Goal: Obtain resource: Download file/media

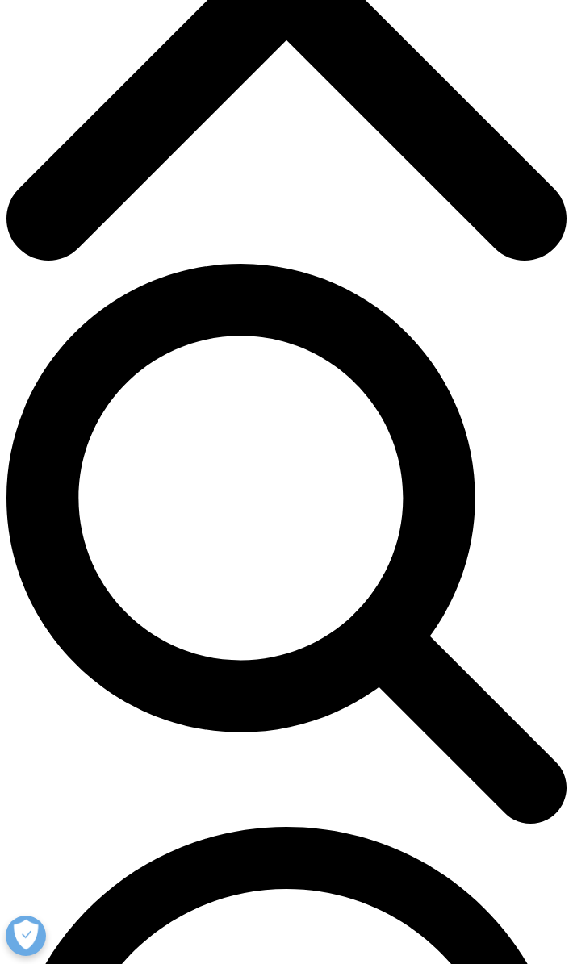
scroll to position [356, 548]
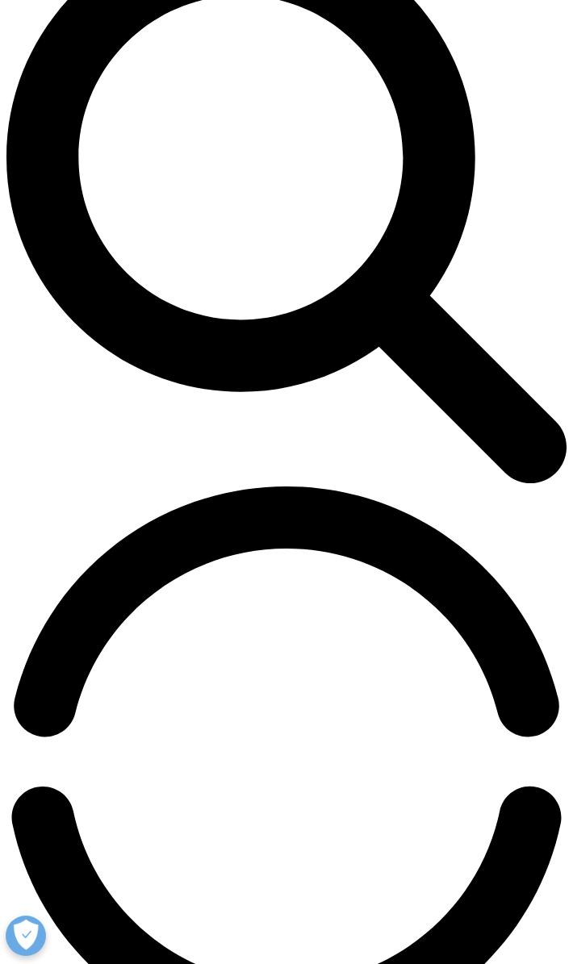
scroll to position [323, 0]
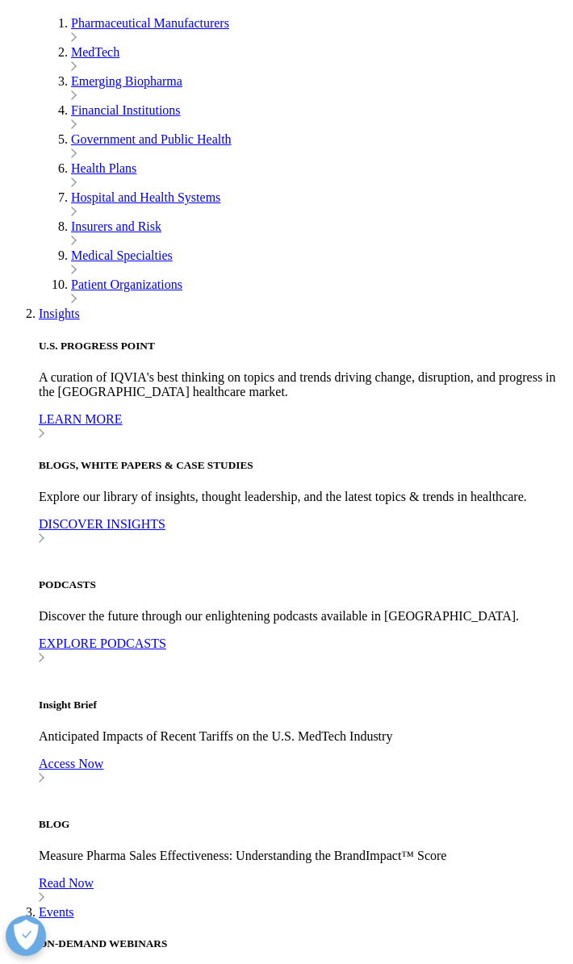
scroll to position [645, 0]
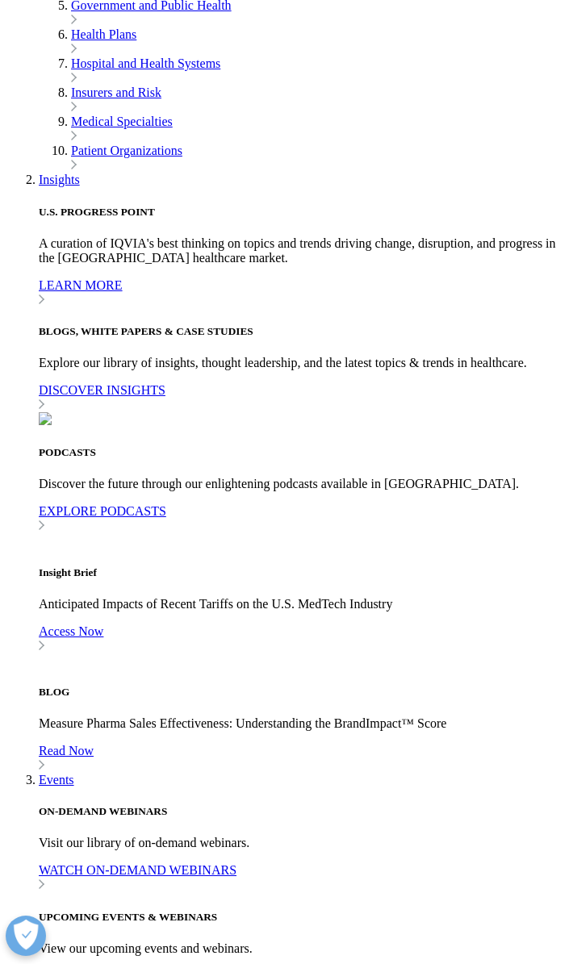
type input "[PERSON_NAME]"
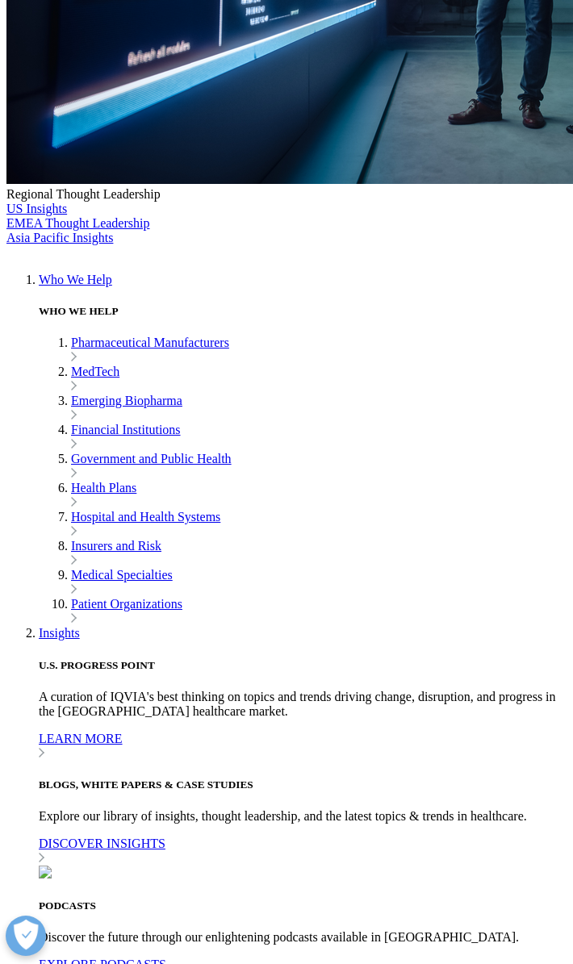
type input "Levy"
type input "[EMAIL_ADDRESS][DOMAIN_NAME]"
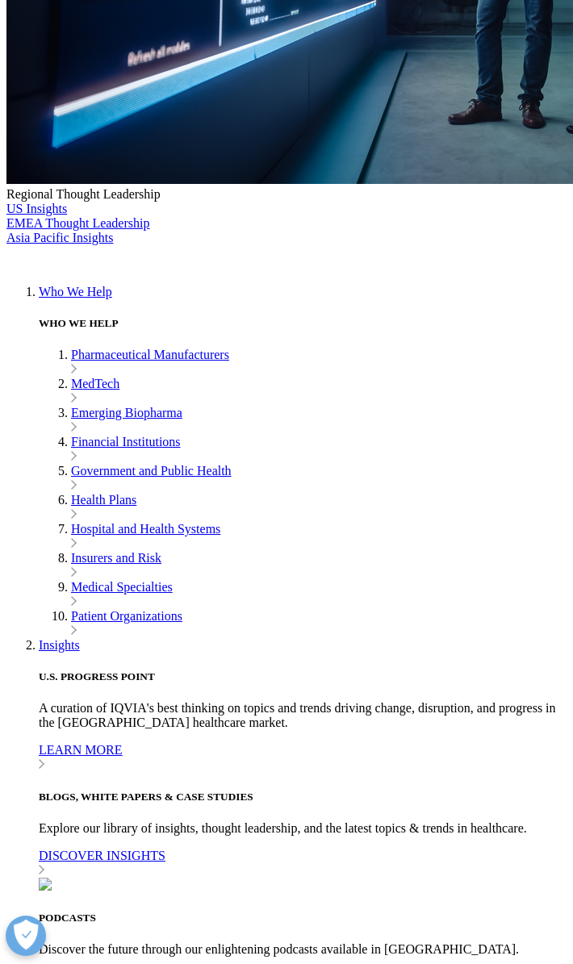
type input "AP"
type input "JHU"
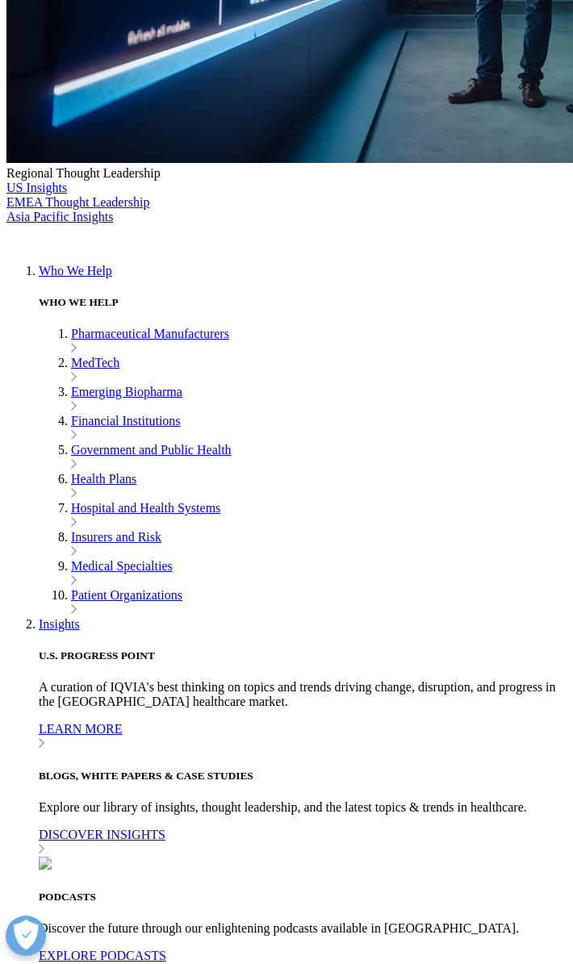
scroll to position [666, 0]
select select "[GEOGRAPHIC_DATA]"
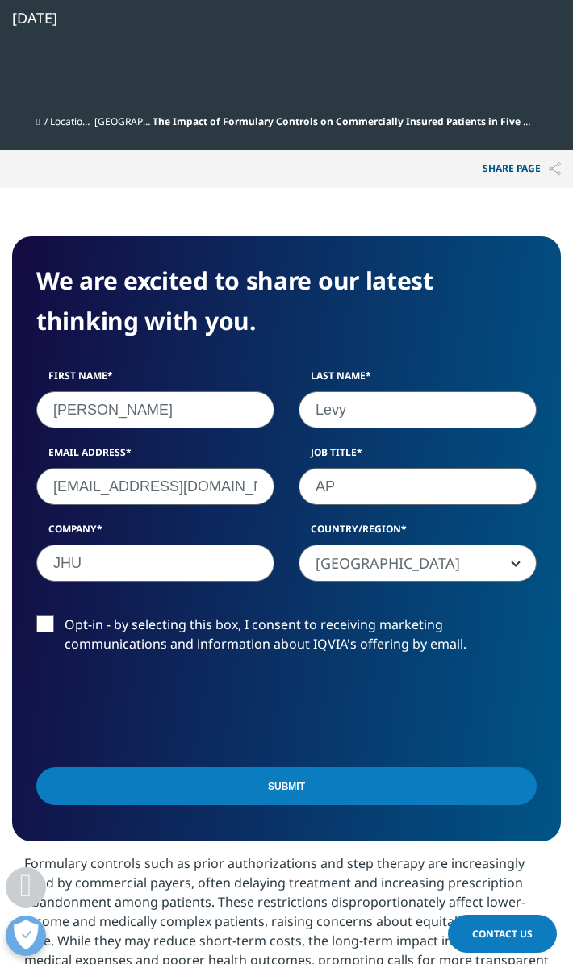
click at [226, 782] on input "Submit" at bounding box center [286, 786] width 500 height 38
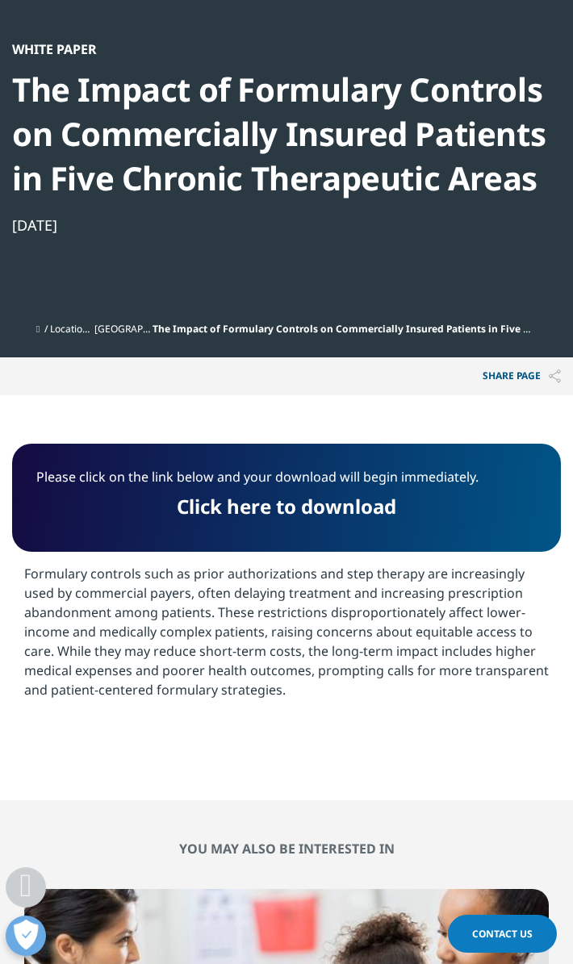
scroll to position [335, 0]
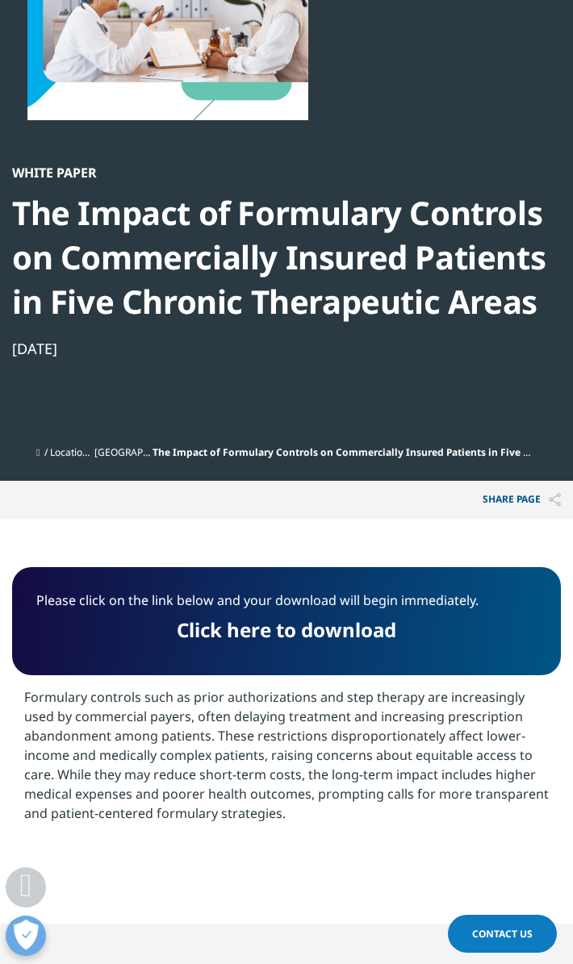
click at [359, 617] on link "Click here to download" at bounding box center [286, 629] width 219 height 27
